Goal: Information Seeking & Learning: Learn about a topic

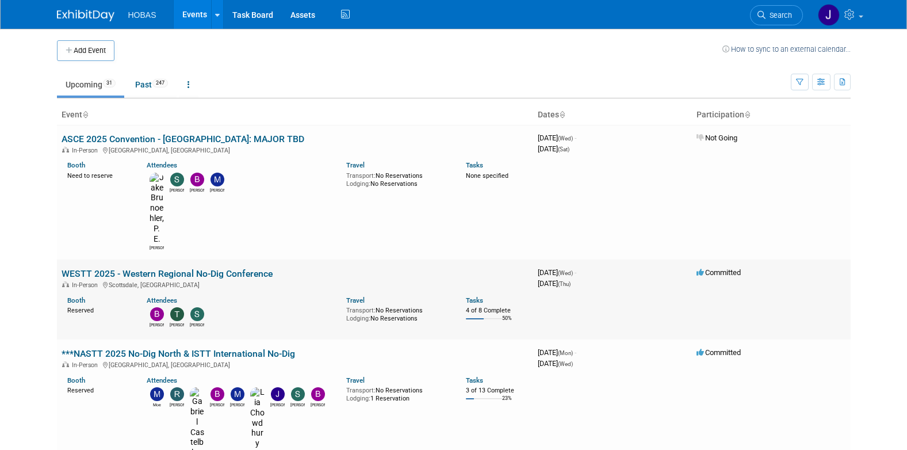
click at [232, 268] on link "WESTT 2025 - Western Regional No-Dig Conference" at bounding box center [167, 273] width 211 height 11
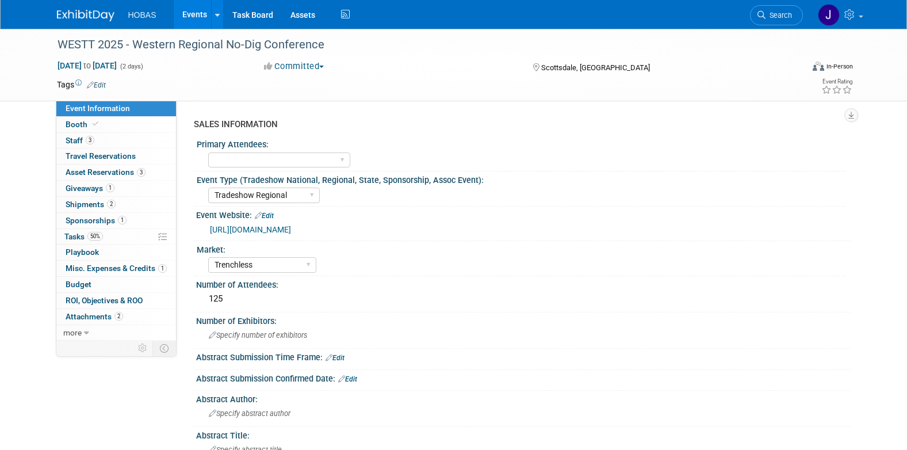
select select "Tradeshow Regional"
select select "Trenchless"
select select "Exhibiting and Sponsoring"
click at [273, 226] on link "https://nastt.org/training/upcoming-events/" at bounding box center [250, 229] width 81 height 9
